Goal: Find specific page/section: Find specific page/section

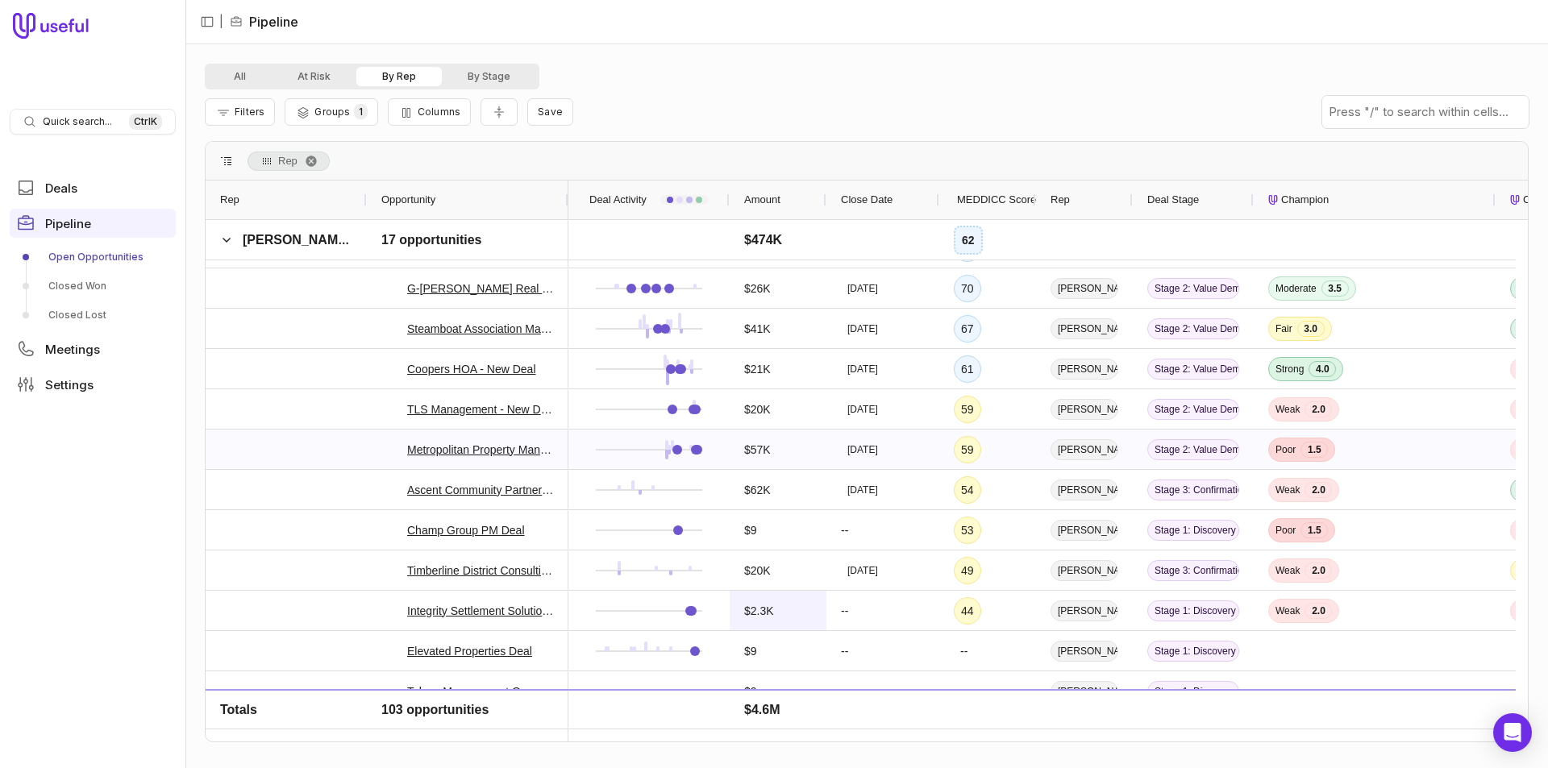
scroll to position [3682, 0]
